Goal: Task Accomplishment & Management: Use online tool/utility

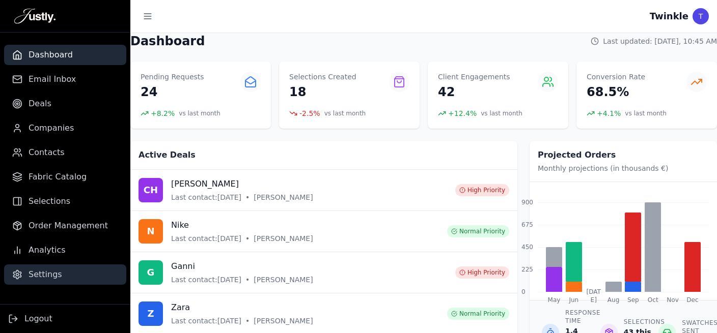
click at [67, 269] on link "Settings" at bounding box center [65, 275] width 122 height 20
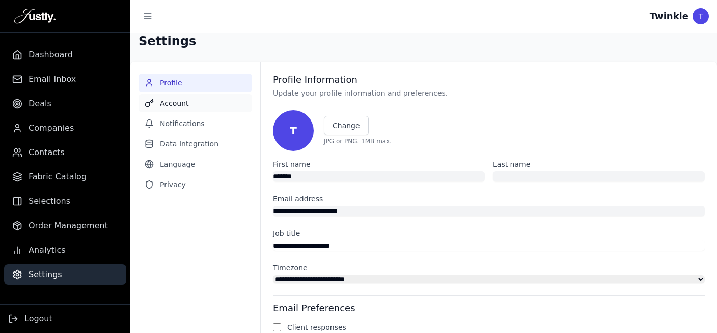
click at [180, 107] on button "Account" at bounding box center [194, 103] width 113 height 18
click at [160, 105] on button "Account" at bounding box center [194, 103] width 113 height 18
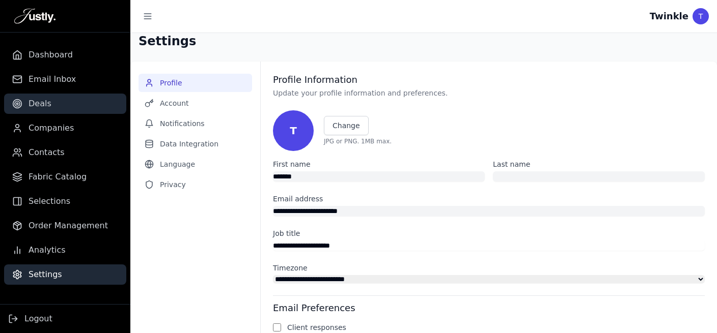
click at [44, 107] on span "Deals" at bounding box center [40, 104] width 23 height 12
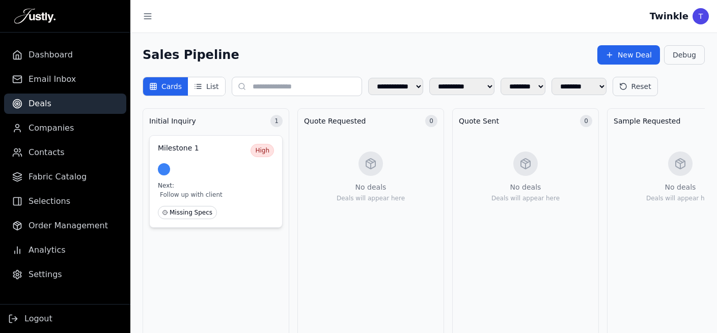
click at [216, 179] on div "Milestone 1 High Next: Follow up with client Missing Specs" at bounding box center [215, 181] width 133 height 93
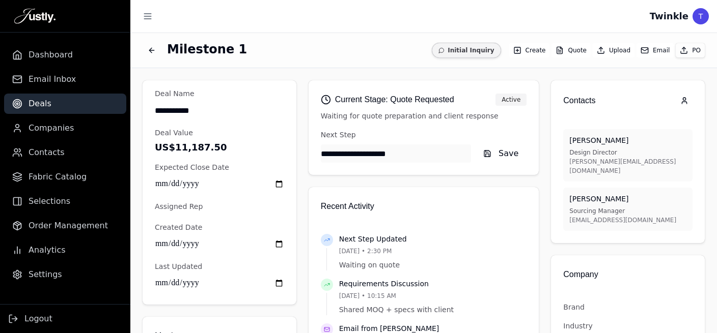
click at [652, 47] on button "Email" at bounding box center [654, 50] width 37 height 14
click at [642, 47] on icon "button" at bounding box center [644, 50] width 8 height 8
click at [700, 16] on div "T" at bounding box center [700, 16] width 16 height 16
click at [697, 24] on div "T" at bounding box center [700, 16] width 16 height 16
click at [699, 20] on div "T" at bounding box center [700, 16] width 16 height 16
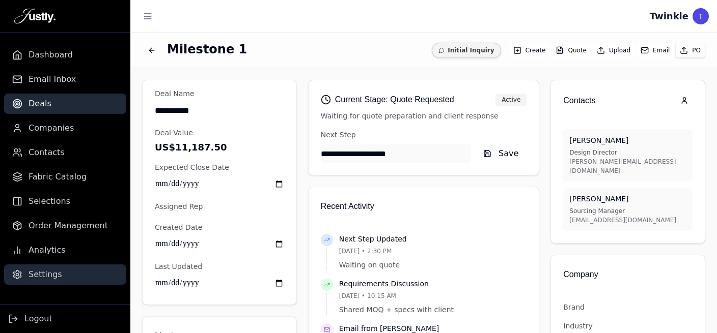
click at [45, 267] on link "Settings" at bounding box center [65, 275] width 122 height 20
